Goal: Transaction & Acquisition: Purchase product/service

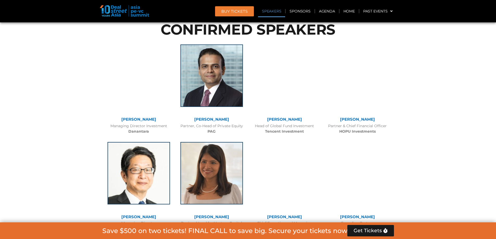
scroll to position [617, 0]
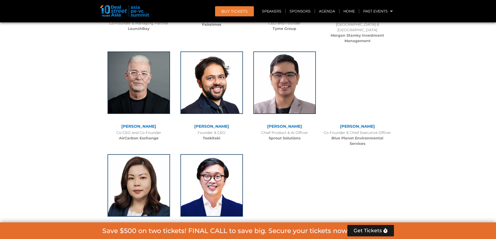
scroll to position [2330, 0]
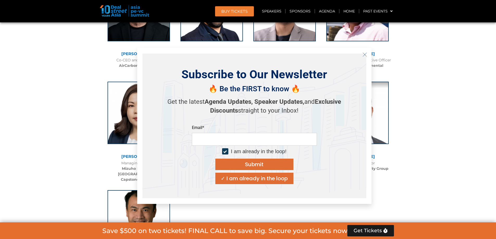
click at [365, 53] on icon "Close" at bounding box center [364, 54] width 5 height 5
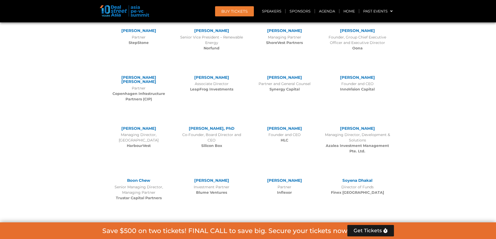
scroll to position [2836, 0]
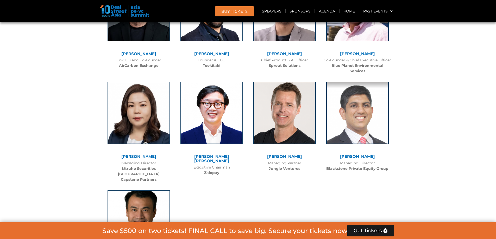
click at [234, 81] on img at bounding box center [211, 112] width 62 height 62
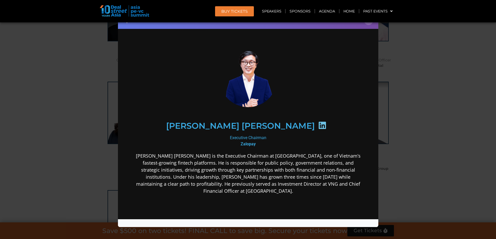
scroll to position [0, 0]
click at [295, 129] on div "[PERSON_NAME] [PERSON_NAME]" at bounding box center [247, 125] width 202 height 27
click at [258, 122] on h2 "[PERSON_NAME] [PERSON_NAME]" at bounding box center [240, 126] width 149 height 8
click at [318, 124] on icon at bounding box center [322, 125] width 8 height 8
click at [318, 122] on icon at bounding box center [322, 125] width 8 height 8
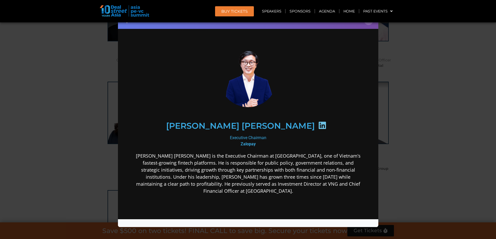
click at [318, 122] on icon at bounding box center [322, 125] width 8 height 8
click at [220, 126] on h2 "[PERSON_NAME] [PERSON_NAME]" at bounding box center [240, 126] width 149 height 8
click at [159, 165] on p "[PERSON_NAME] [PERSON_NAME] is the Executive Chairman at [GEOGRAPHIC_DATA], one…" at bounding box center [247, 173] width 225 height 42
click at [188, 158] on p "[PERSON_NAME] [PERSON_NAME] is the Executive Chairman at [GEOGRAPHIC_DATA], one…" at bounding box center [247, 173] width 225 height 42
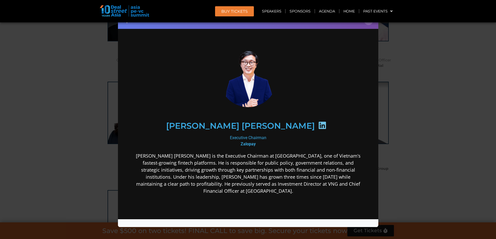
click at [318, 123] on icon at bounding box center [322, 125] width 8 height 8
click at [244, 122] on h2 "[PERSON_NAME] [PERSON_NAME]" at bounding box center [240, 126] width 149 height 8
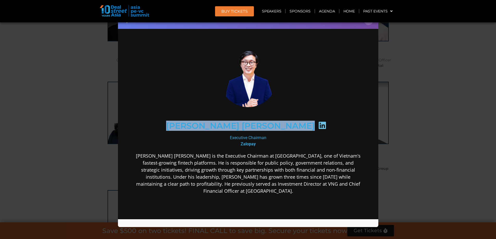
click at [244, 122] on h2 "[PERSON_NAME] [PERSON_NAME]" at bounding box center [240, 126] width 149 height 8
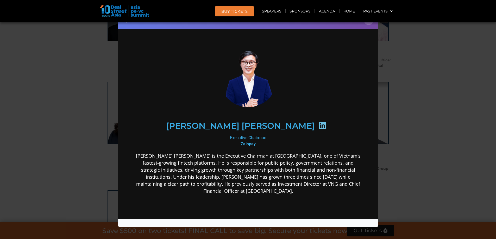
click at [240, 142] on b "Zalopay" at bounding box center [247, 143] width 15 height 5
click at [242, 147] on div "[PERSON_NAME] [PERSON_NAME]" at bounding box center [247, 125] width 225 height 49
click at [246, 142] on b "Zalopay" at bounding box center [247, 143] width 15 height 5
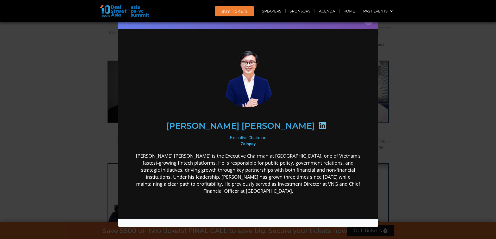
scroll to position [2810, 0]
click at [369, 23] on button "×" at bounding box center [368, 20] width 9 height 9
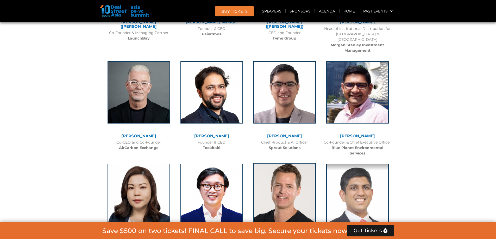
click at [302, 163] on img at bounding box center [284, 194] width 62 height 62
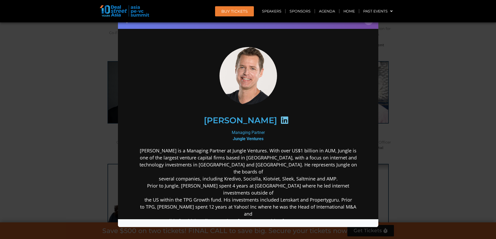
scroll to position [0, 0]
click at [280, 118] on icon at bounding box center [284, 120] width 8 height 8
click at [248, 131] on div "Managing Partner Jungle Ventures" at bounding box center [247, 135] width 225 height 12
click at [246, 140] on b "Jungle Ventures" at bounding box center [247, 138] width 31 height 5
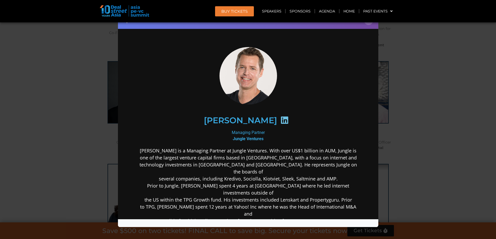
click at [439, 142] on div "Speaker Profile ×" at bounding box center [248, 119] width 496 height 239
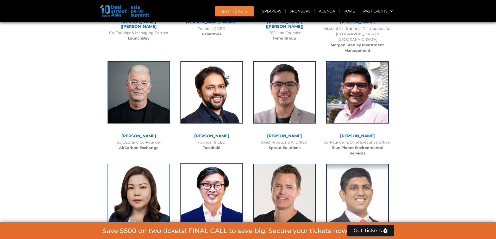
click at [222, 177] on img at bounding box center [211, 194] width 62 height 62
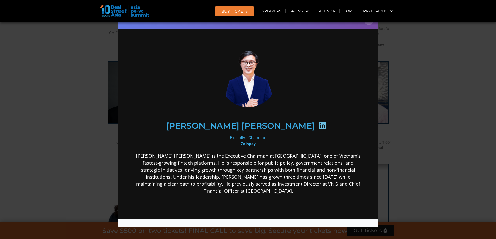
click at [369, 22] on header "BUY Tickets Speakers Sponsors Agenda Home Past Events JKT 2025 SG 2024 JKT 2024…" at bounding box center [248, 11] width 496 height 22
click at [368, 24] on button "×" at bounding box center [368, 20] width 9 height 9
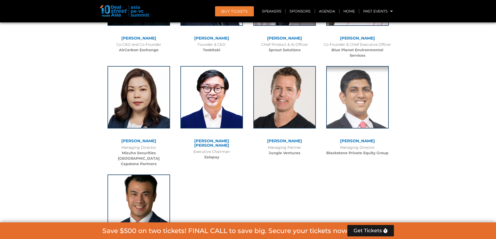
scroll to position [2862, 0]
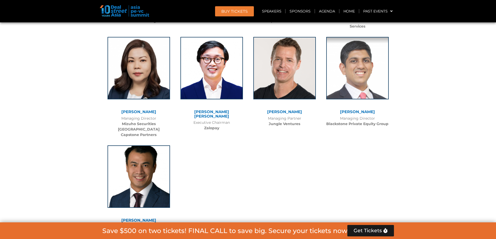
scroll to position [3304, 0]
